Goal: Check status: Check status

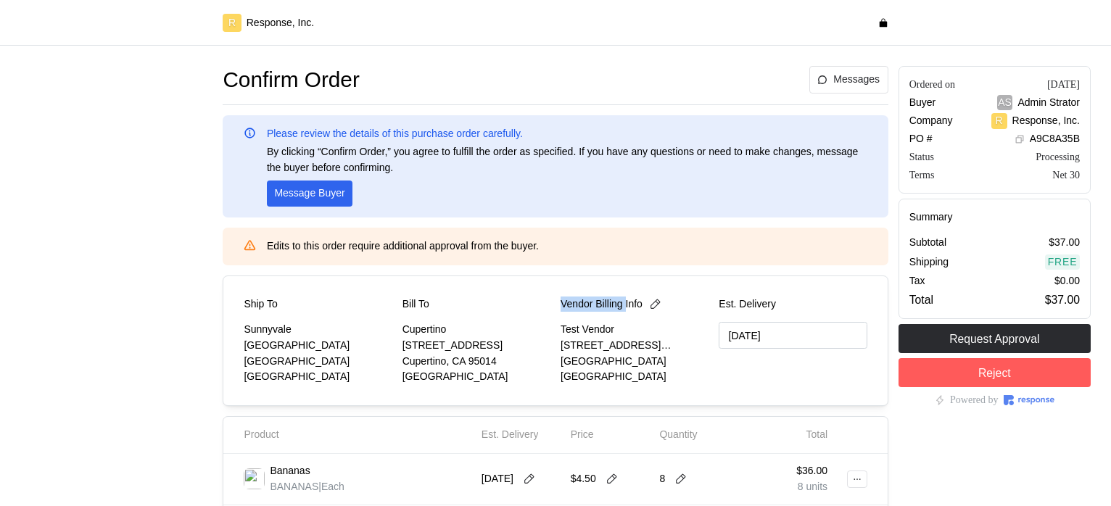
drag, startPoint x: 561, startPoint y: 304, endPoint x: 629, endPoint y: 304, distance: 68.2
click at [629, 304] on p "Vendor Billing Info" at bounding box center [601, 305] width 82 height 16
copy p "Vendor Billing"
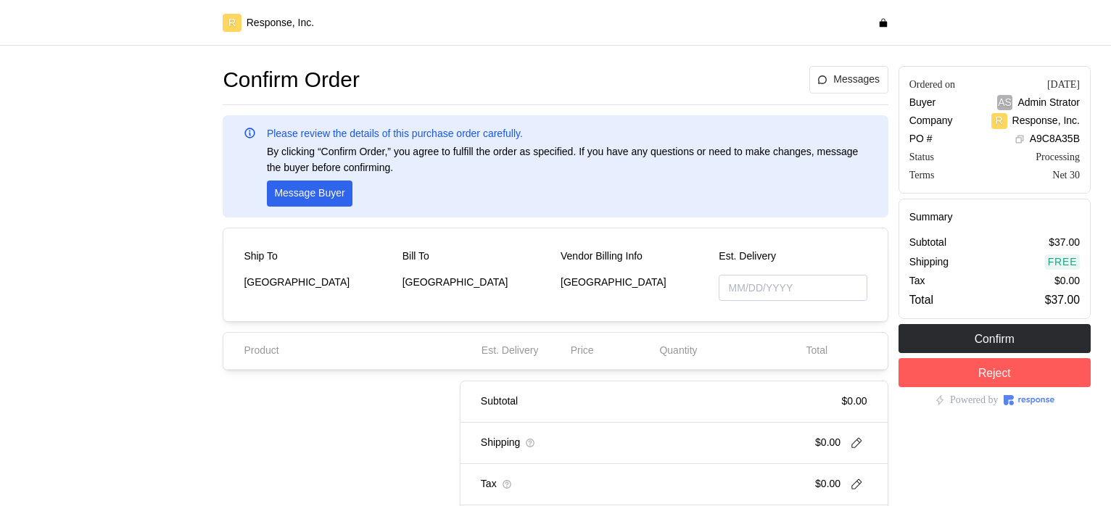
type input "[DATE]"
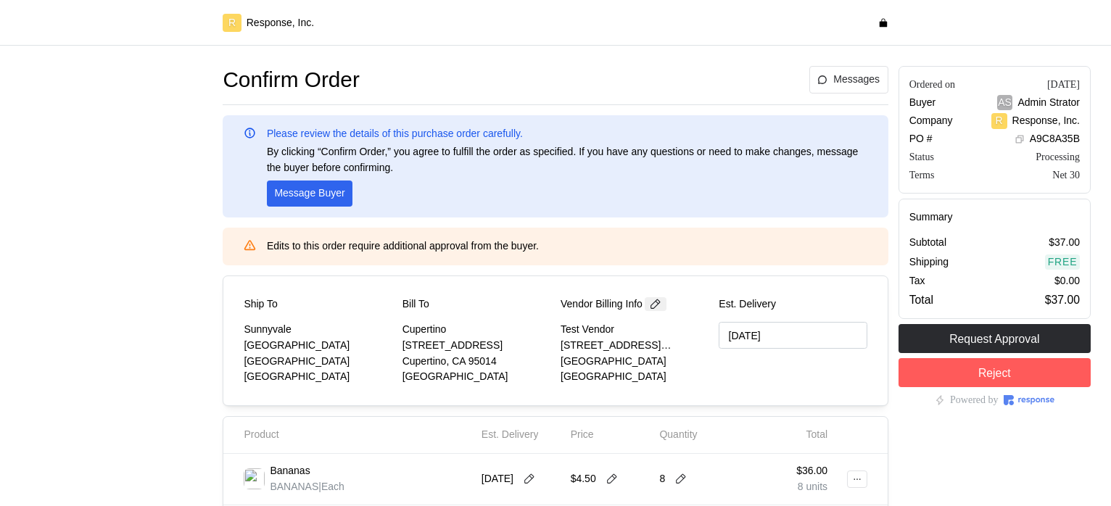
click at [655, 306] on icon at bounding box center [656, 304] width 10 height 10
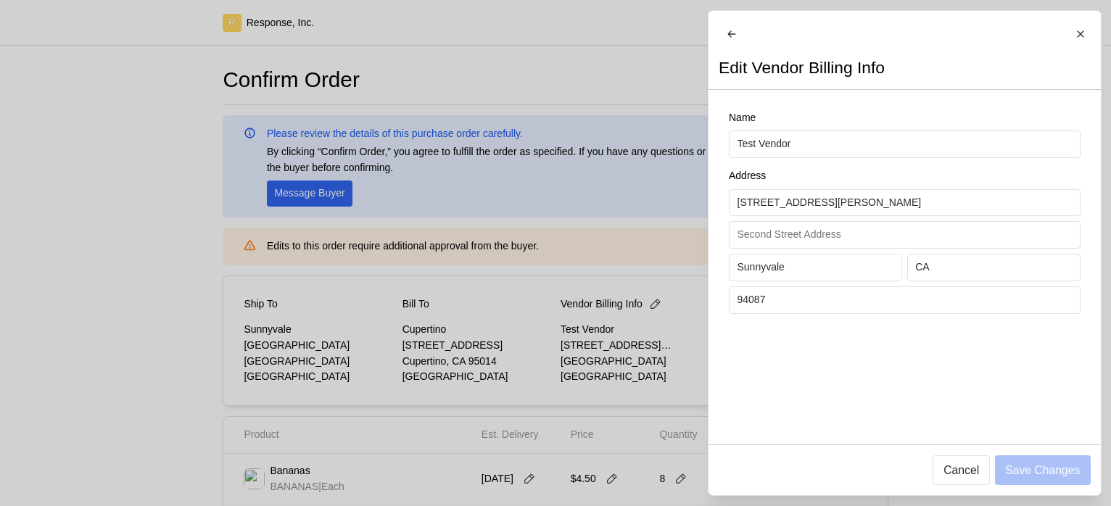
click at [570, 360] on div at bounding box center [555, 253] width 1111 height 506
